Goal: Find specific page/section: Find specific page/section

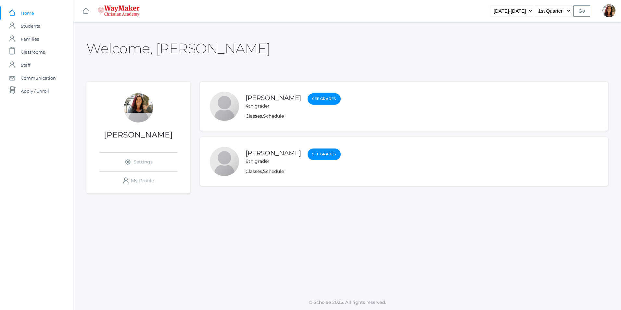
click at [307, 157] on link "See Grades" at bounding box center [323, 154] width 33 height 12
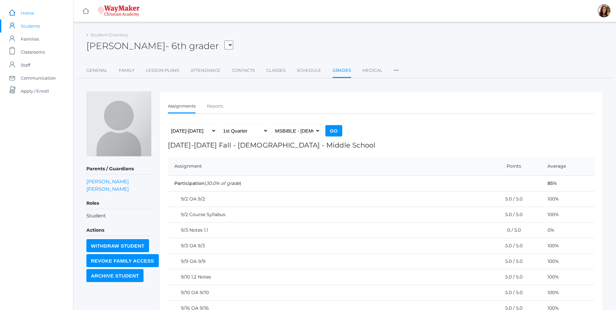
click at [33, 12] on span "Home" at bounding box center [27, 12] width 13 height 13
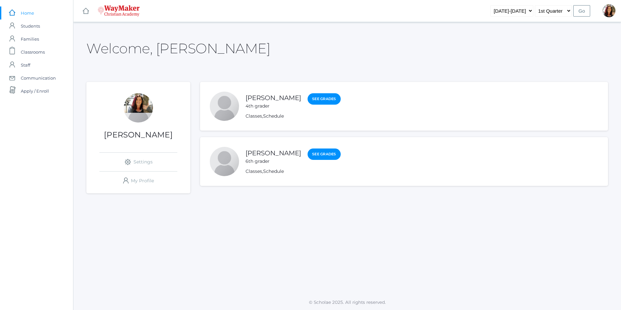
click at [150, 119] on div "[PERSON_NAME] icons/ui/navigation/settings Created with Sketch. Settings icons/…" at bounding box center [138, 141] width 104 height 96
click at [39, 50] on span "Classrooms" at bounding box center [33, 51] width 24 height 13
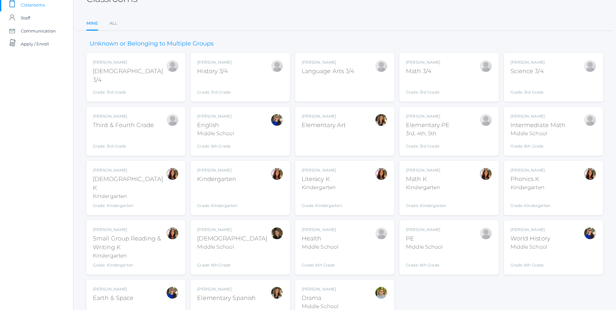
scroll to position [83, 0]
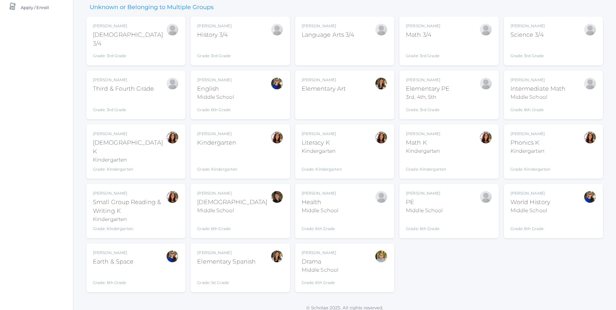
click at [227, 207] on div "Middle School" at bounding box center [232, 210] width 70 height 8
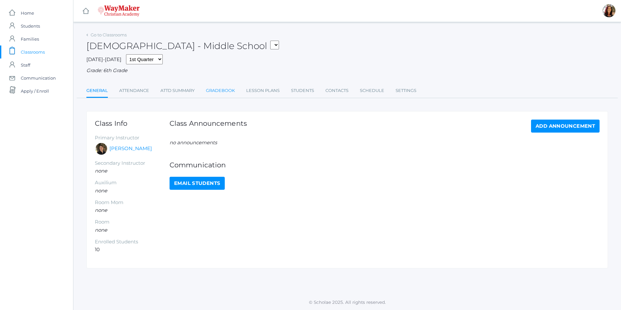
click at [216, 93] on link "Gradebook" at bounding box center [220, 90] width 29 height 13
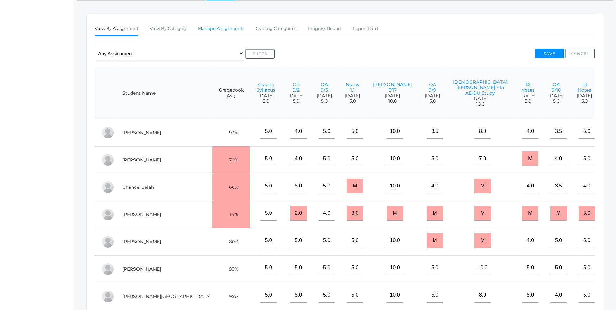
click at [225, 32] on link "Manage Assignments" at bounding box center [221, 28] width 46 height 13
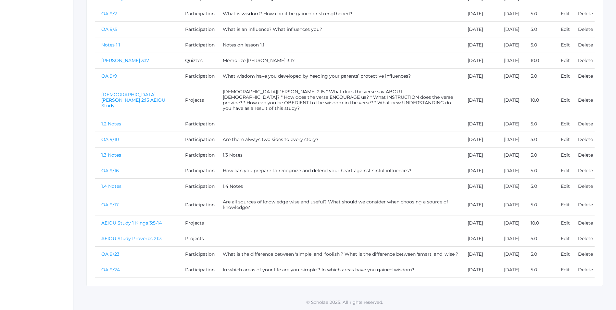
scroll to position [268, 0]
click at [116, 251] on link "OA 9/23" at bounding box center [110, 254] width 18 height 6
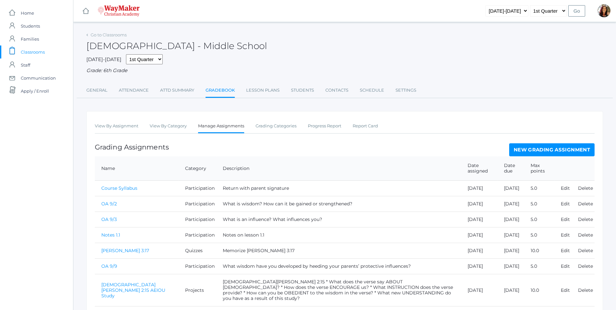
click at [31, 51] on span "Classrooms" at bounding box center [33, 51] width 24 height 13
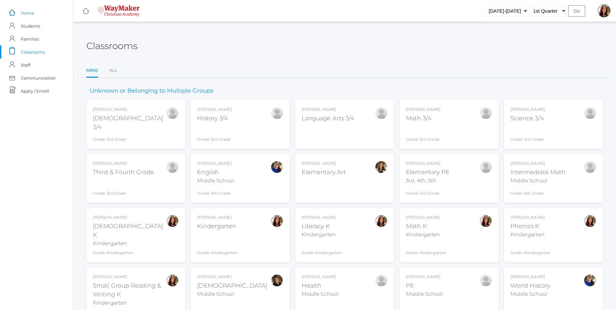
click at [31, 15] on span "Home" at bounding box center [27, 12] width 13 height 13
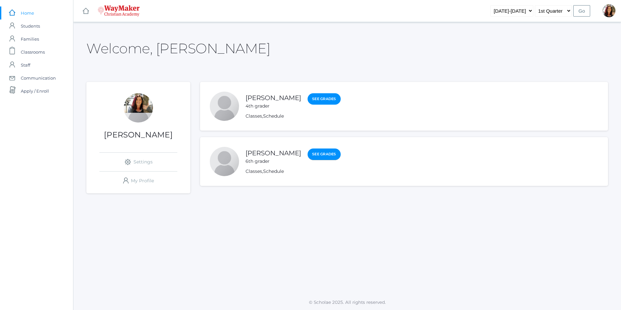
click at [307, 153] on link "See Grades" at bounding box center [323, 154] width 33 height 12
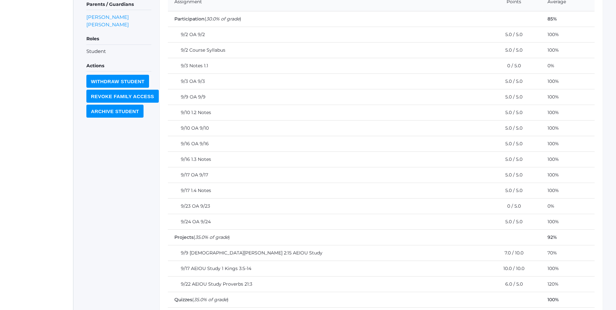
scroll to position [63, 0]
